Goal: Find specific page/section: Find specific page/section

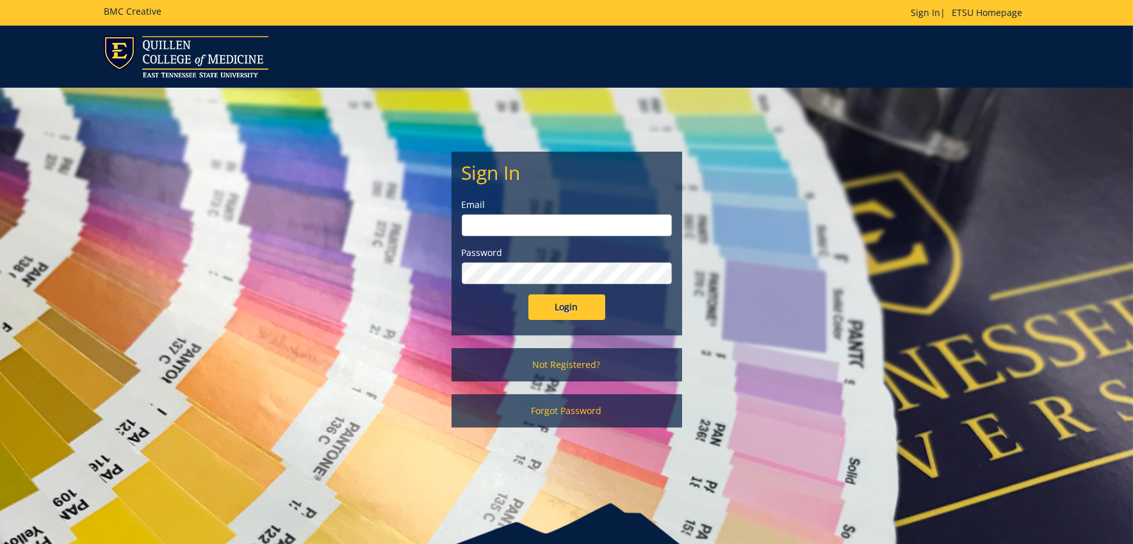
type input "[EMAIL_ADDRESS][DOMAIN_NAME]"
click at [551, 316] on input "Login" at bounding box center [566, 308] width 77 height 26
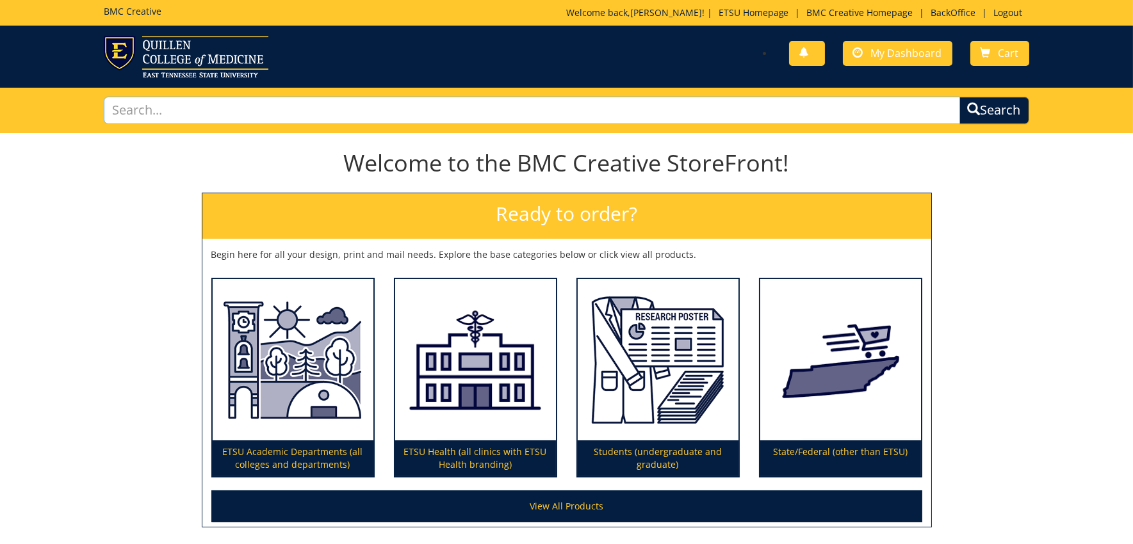
click at [207, 112] on input "text" at bounding box center [532, 111] width 856 height 28
type input "name tags"
click at [959, 97] on button "Search" at bounding box center [994, 111] width 70 height 28
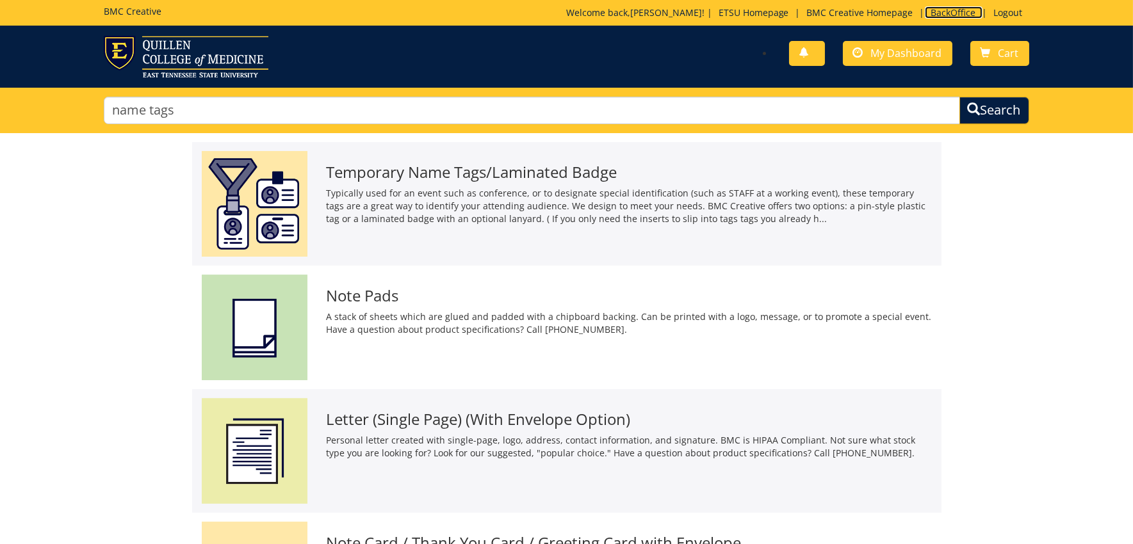
click at [952, 9] on link "BackOffice" at bounding box center [954, 12] width 58 height 12
